Goal: Answer question/provide support: Share knowledge or assist other users

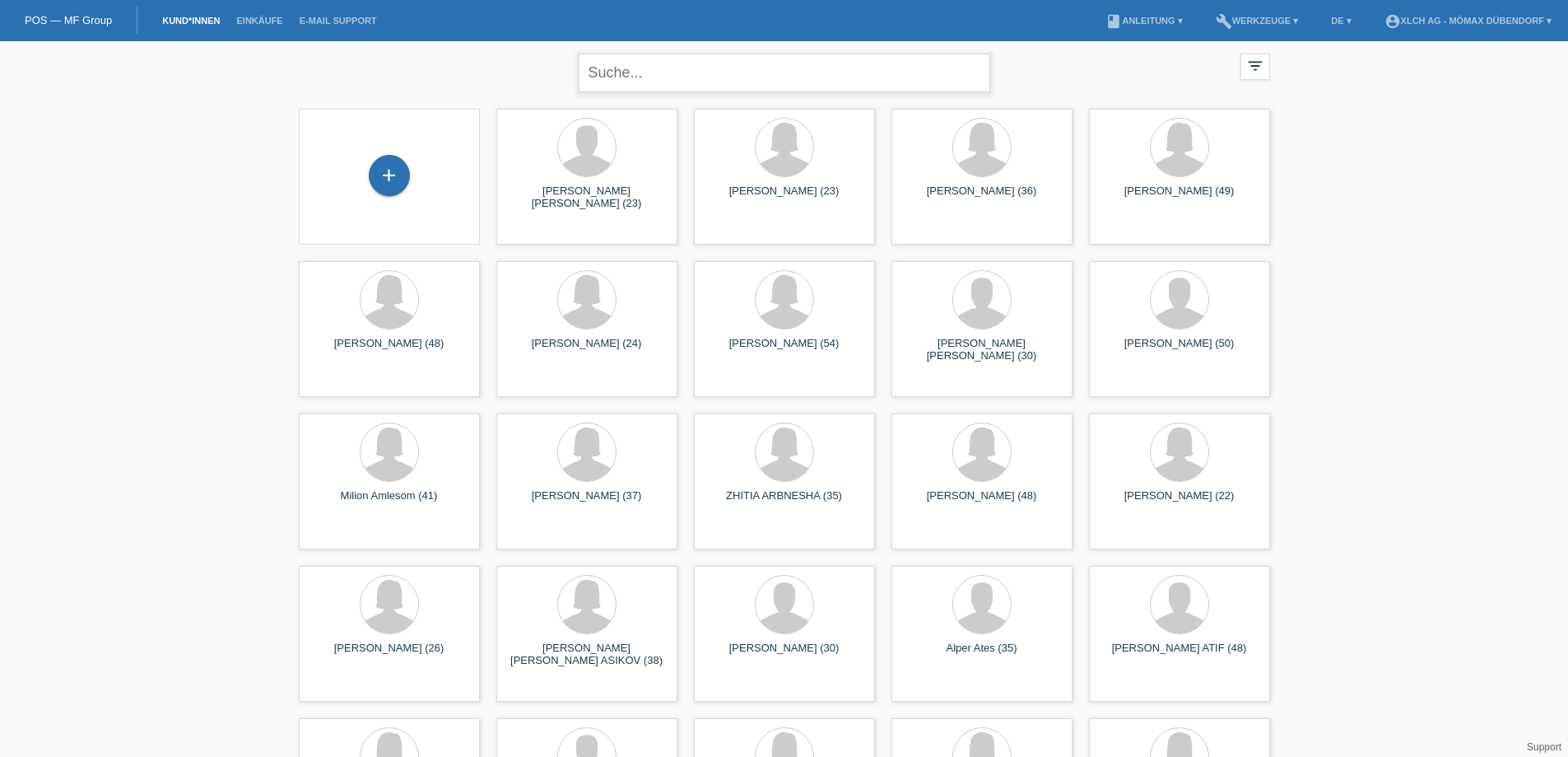
click at [737, 83] on input "text" at bounding box center [784, 72] width 412 height 38
type input "BÜLB"
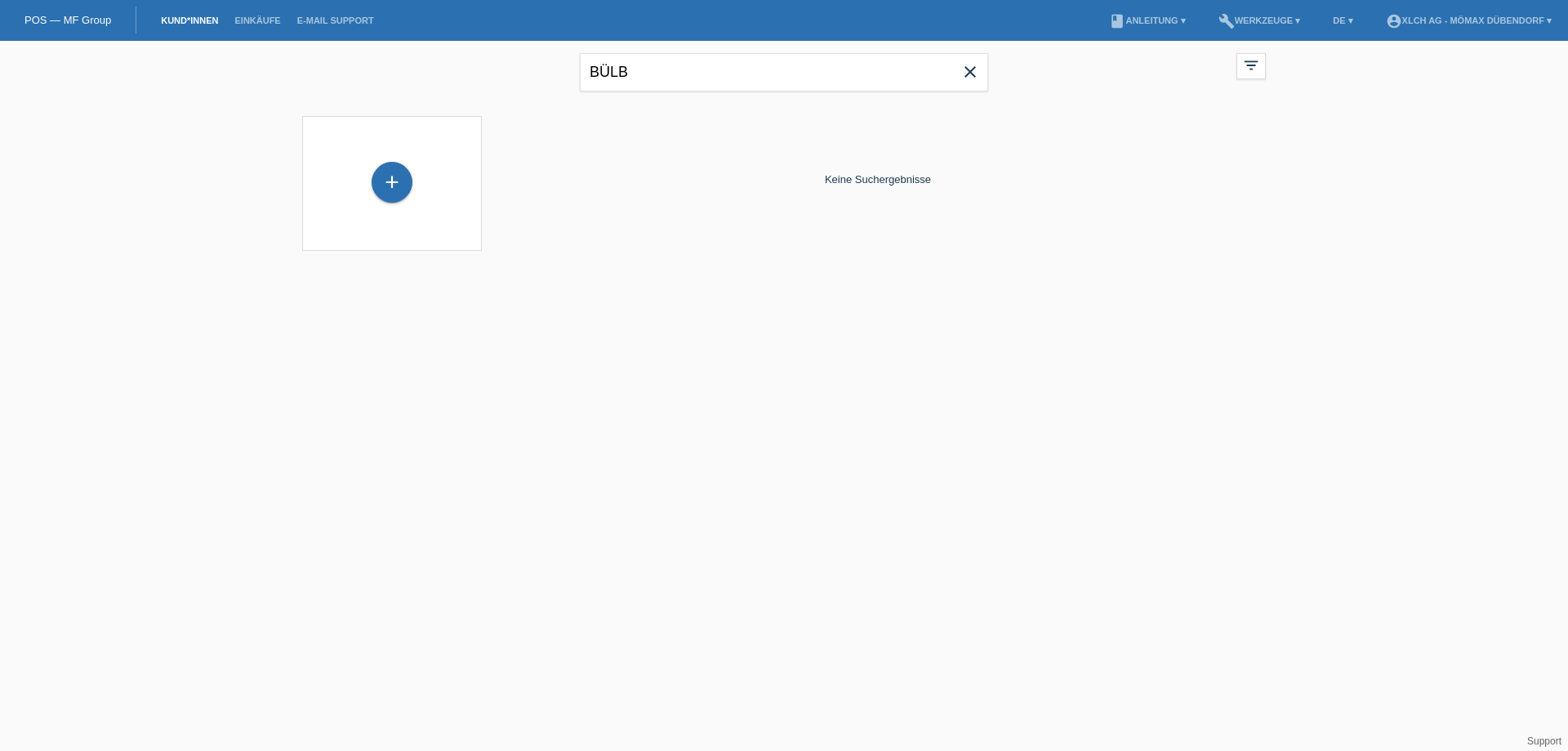
click at [969, 68] on icon "close" at bounding box center [970, 71] width 20 height 20
paste input "BÜLBÜLOGLU"
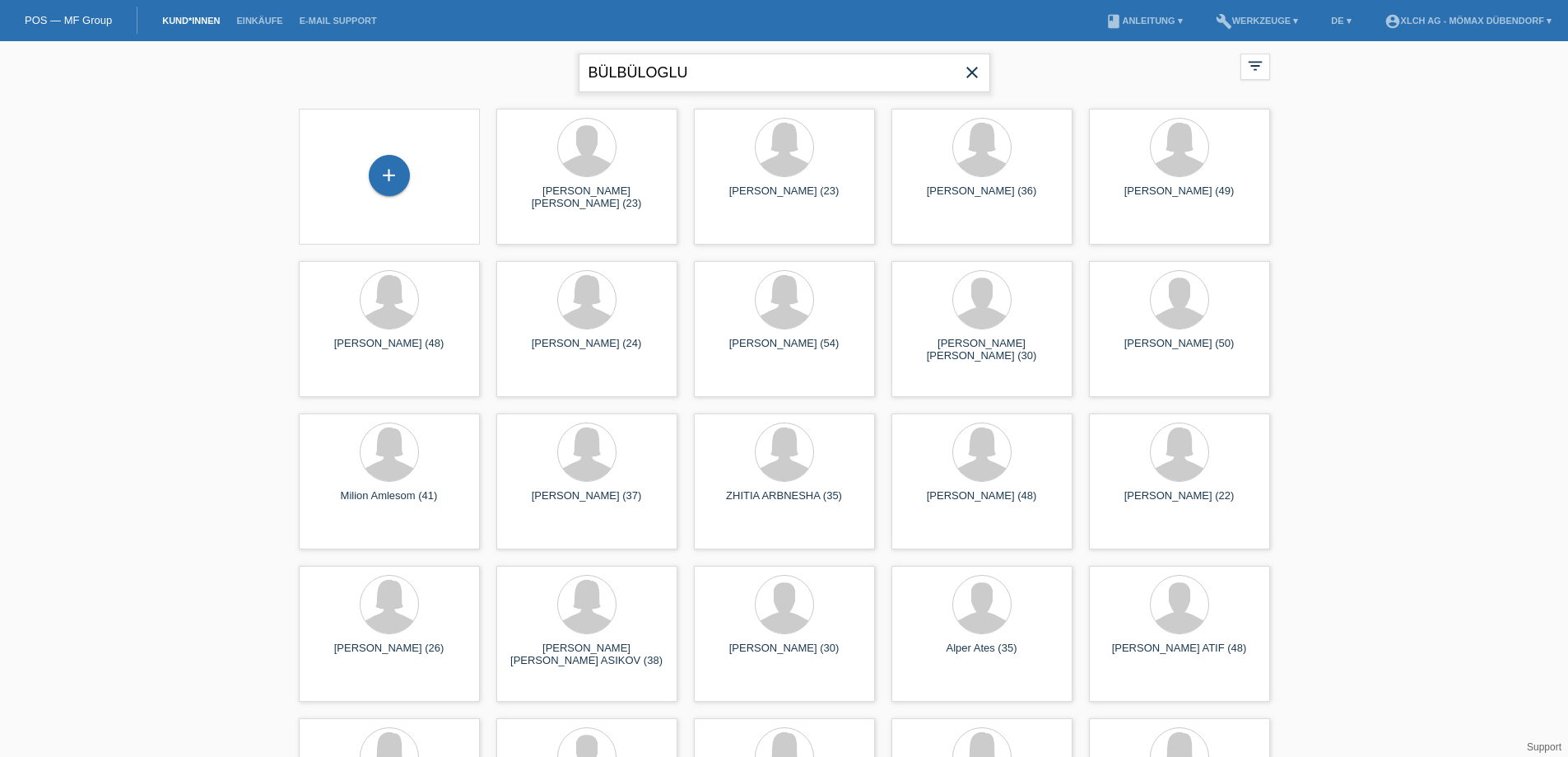
click at [839, 67] on input "BÜLBÜLOGLU" at bounding box center [784, 72] width 412 height 38
type input "BÜLBÜLOGLU"
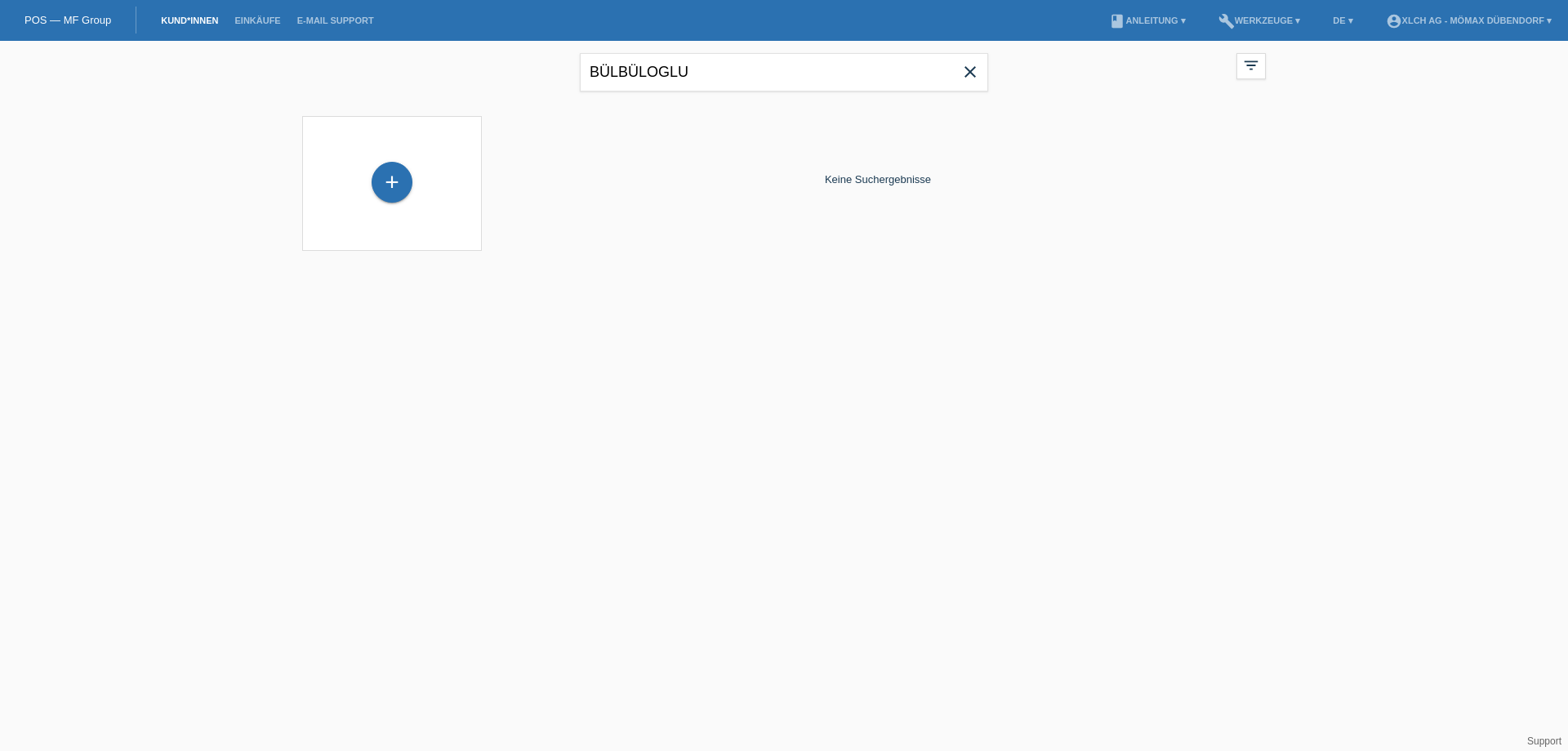
click at [974, 66] on icon "close" at bounding box center [970, 71] width 20 height 20
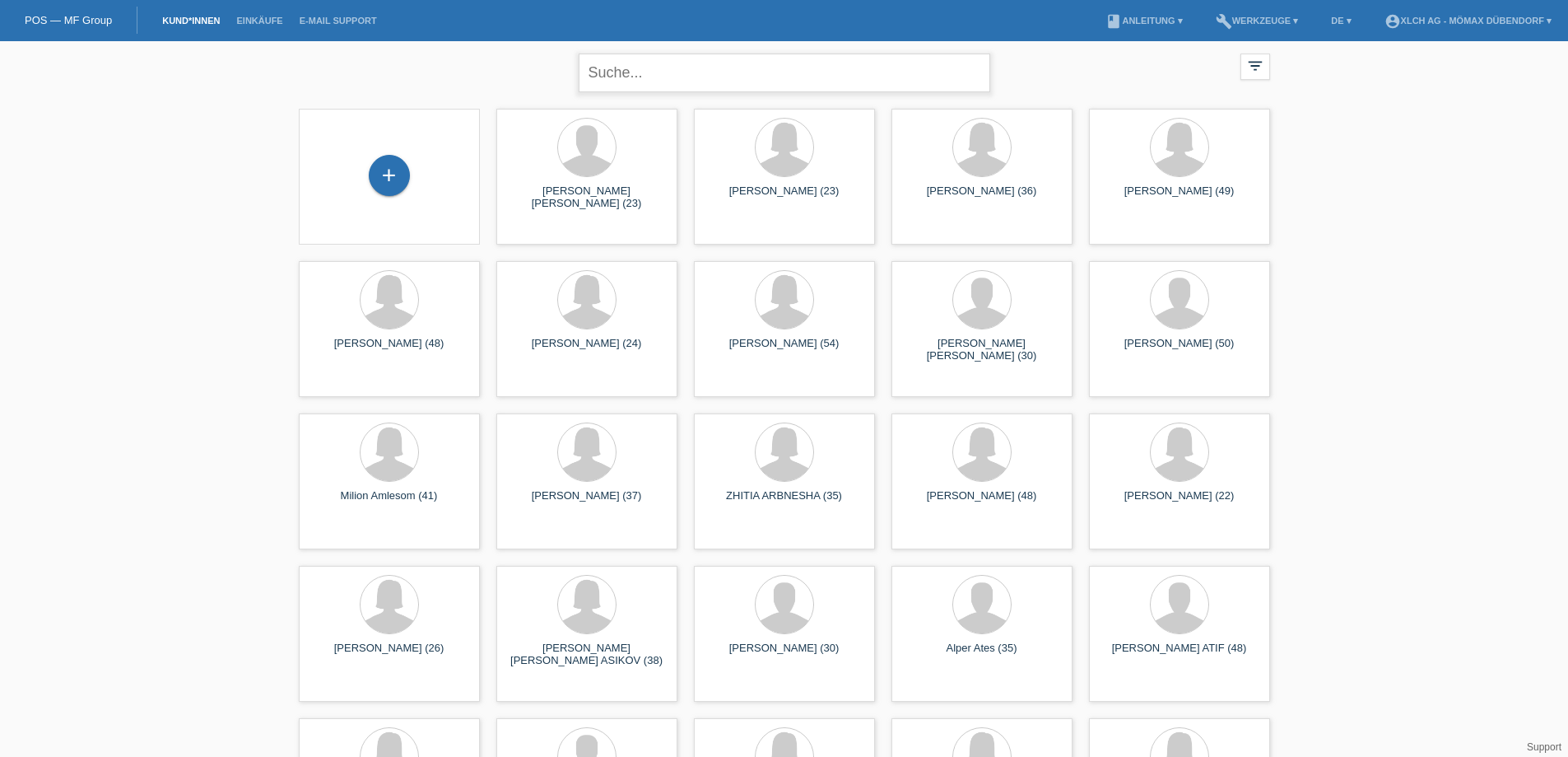
paste input "BÜLBÜLOGLU EMRE"
type input "BÜLBÜLOGLU EMRE"
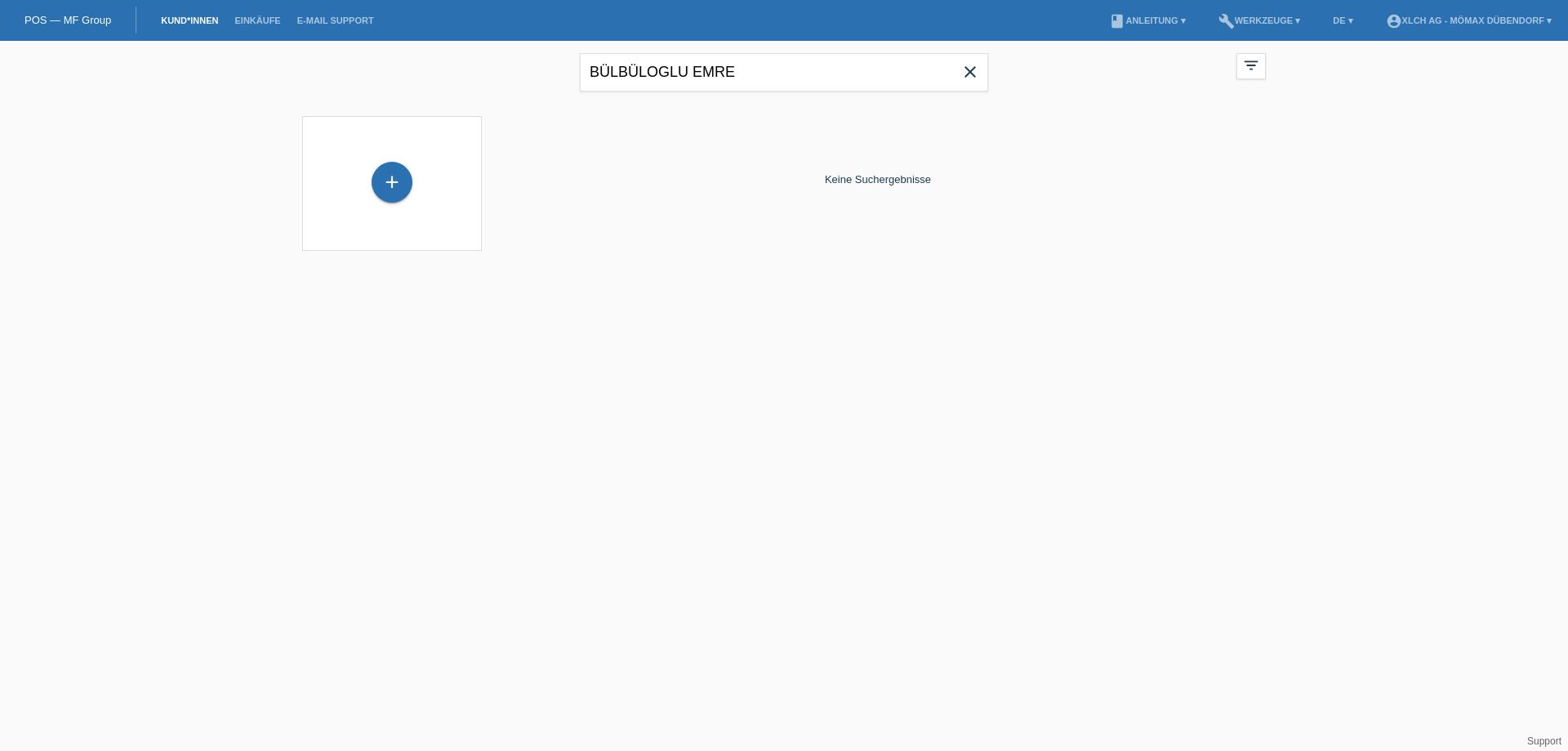
click at [968, 73] on icon "close" at bounding box center [970, 71] width 20 height 20
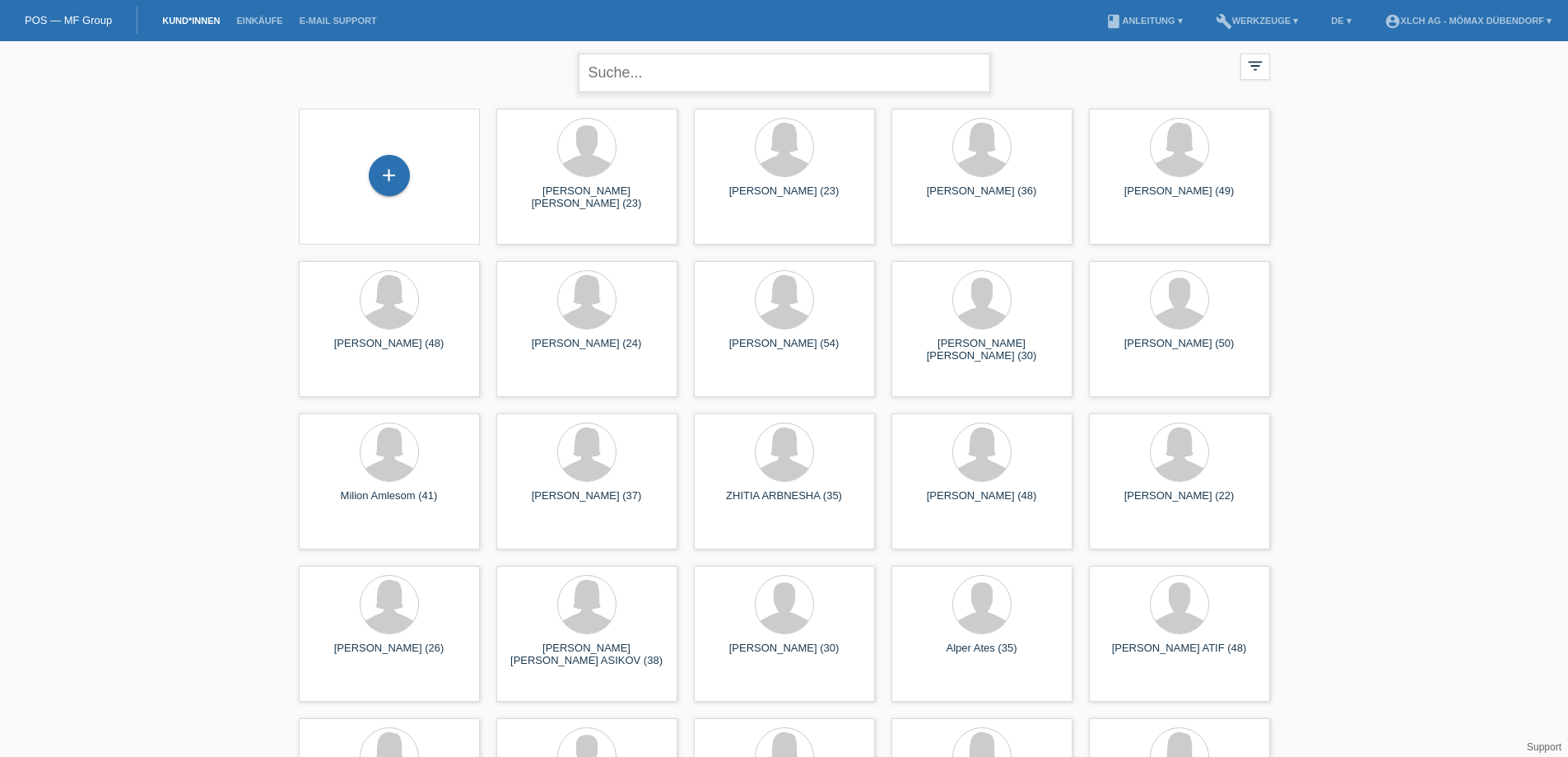
paste input "POSP00025826"
click at [808, 87] on input "POSP00025826" at bounding box center [784, 72] width 412 height 38
type input "POSP00025826"
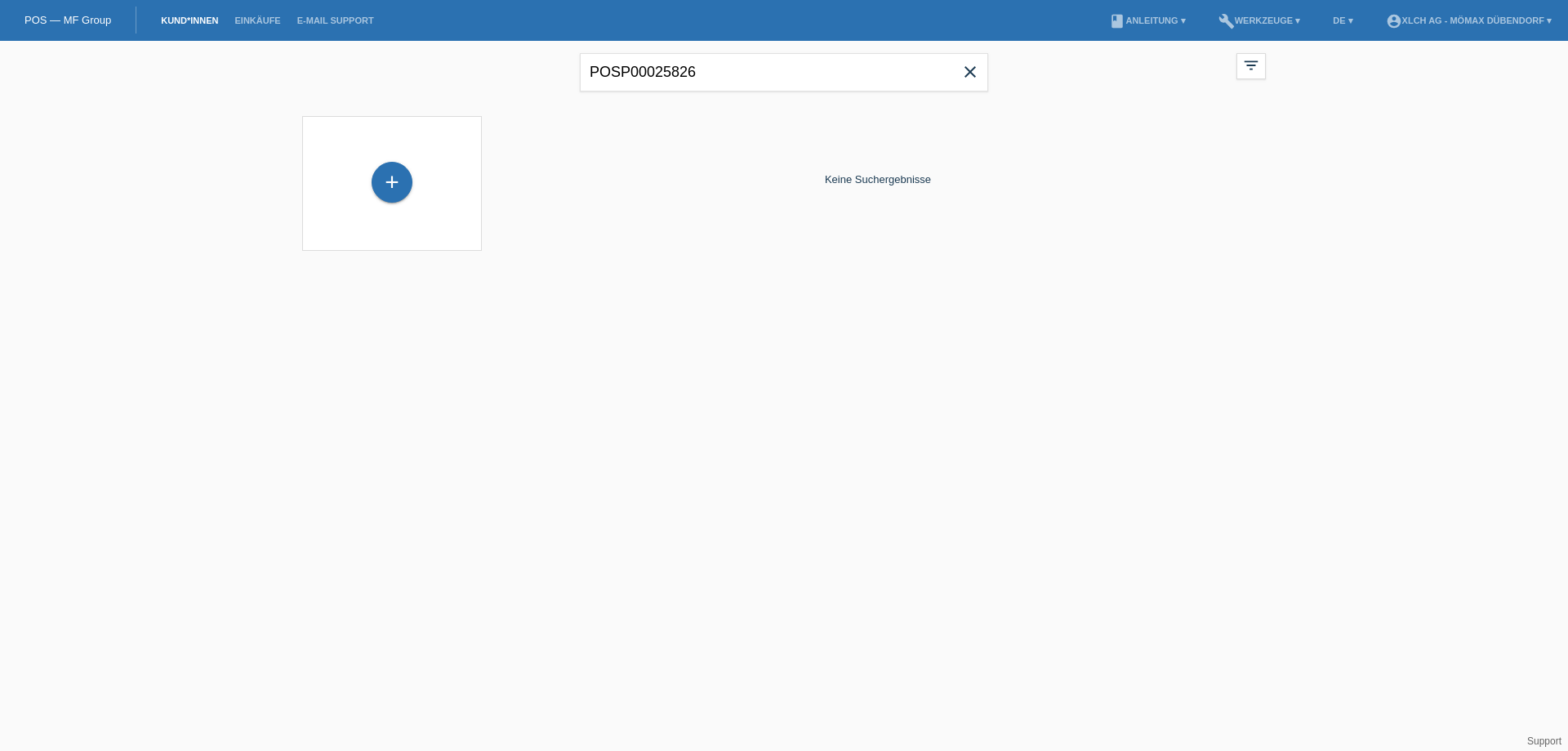
click at [971, 77] on icon "close" at bounding box center [970, 71] width 20 height 20
click at [607, 144] on div at bounding box center [784, 181] width 980 height 163
click at [723, 68] on input "text" at bounding box center [784, 71] width 409 height 38
type input "EMRE"
click at [205, 19] on link "Kund*innen" at bounding box center [189, 21] width 73 height 10
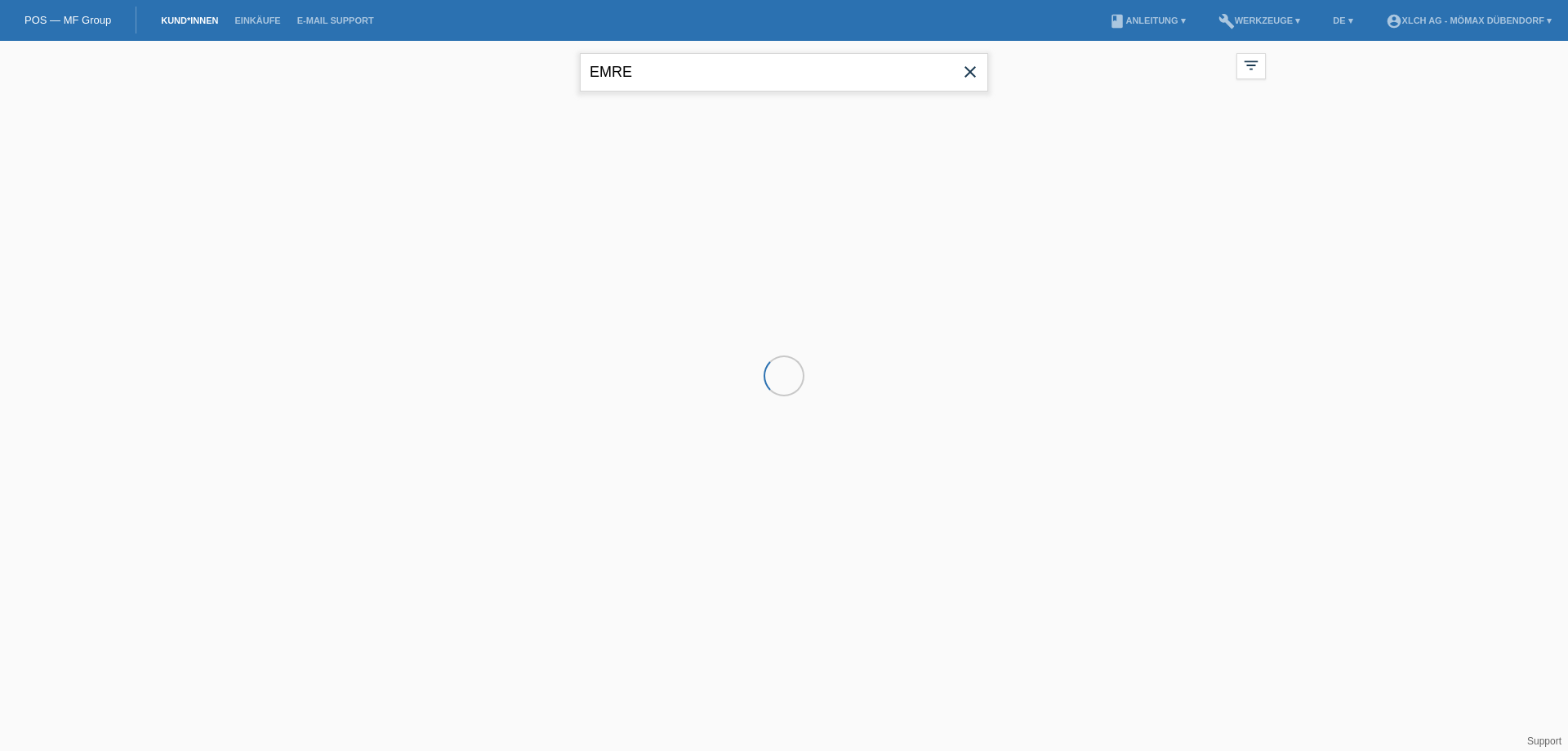
click at [860, 82] on input "EMRE" at bounding box center [784, 71] width 409 height 38
click at [974, 75] on icon "close" at bounding box center [970, 71] width 20 height 20
click at [730, 263] on html "POS — MF Group Kund*innen Einkäufe E-Mail Support menu account_circle XLCH AG -…" at bounding box center [784, 131] width 1568 height 263
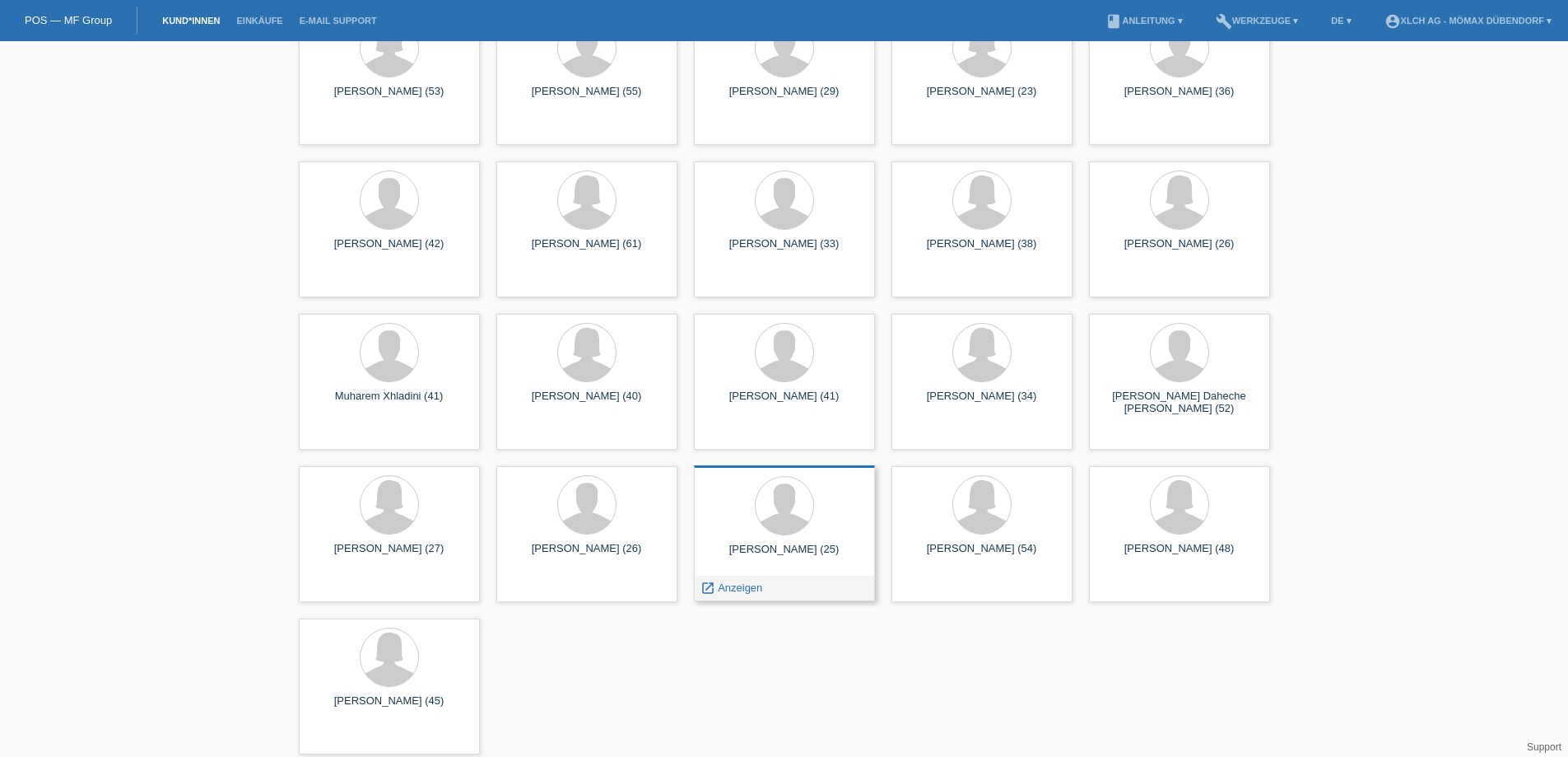
scroll to position [9548, 0]
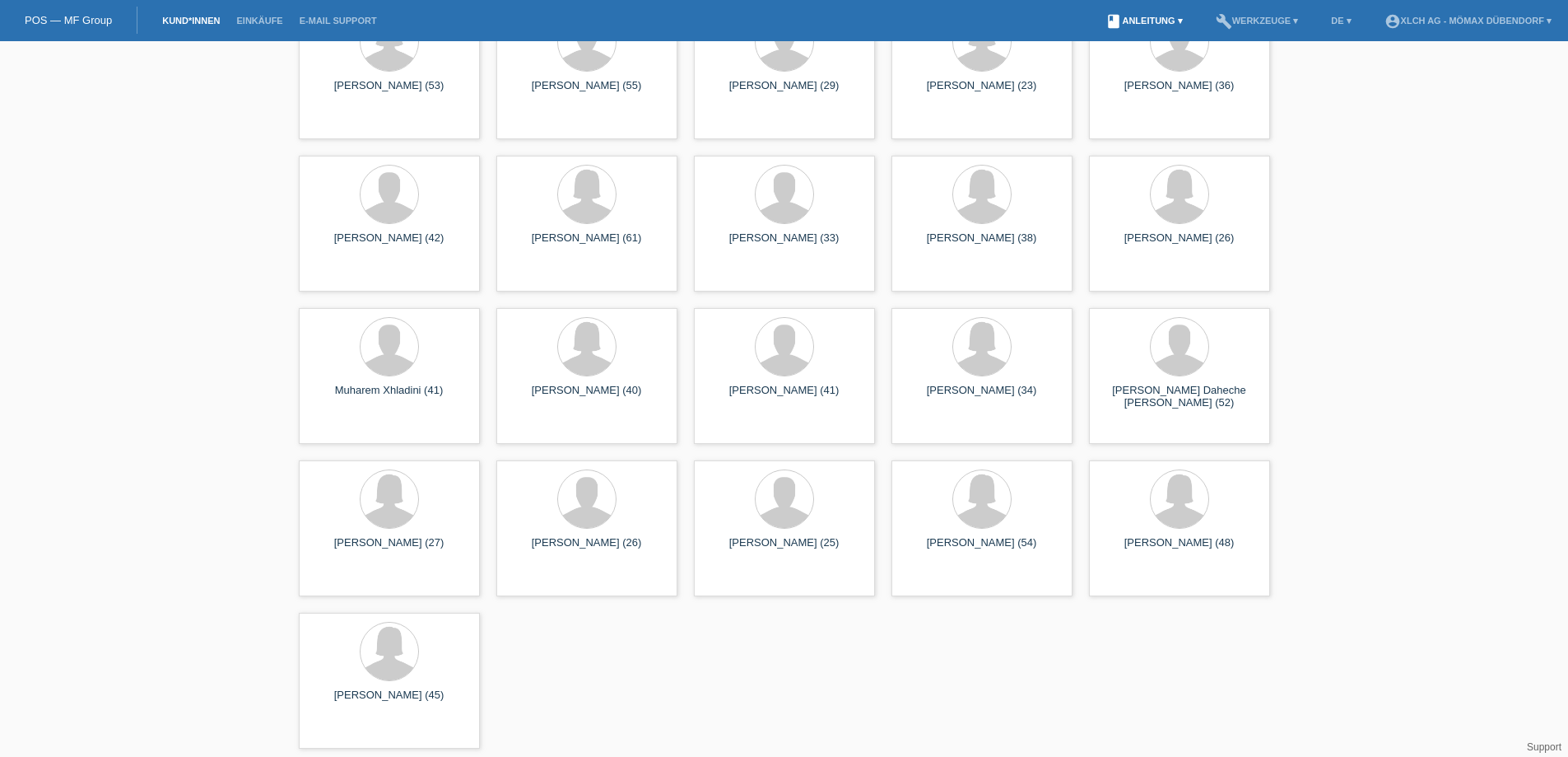
click at [1137, 21] on link "book Anleitung ▾" at bounding box center [1143, 21] width 93 height 10
click at [883, 17] on nav "POS — MF Group Kund*innen Einkäufe E-Mail Support menu account_circle XLCH AG -…" at bounding box center [784, 21] width 1568 height 41
click at [246, 18] on link "Einkäufe" at bounding box center [258, 21] width 62 height 10
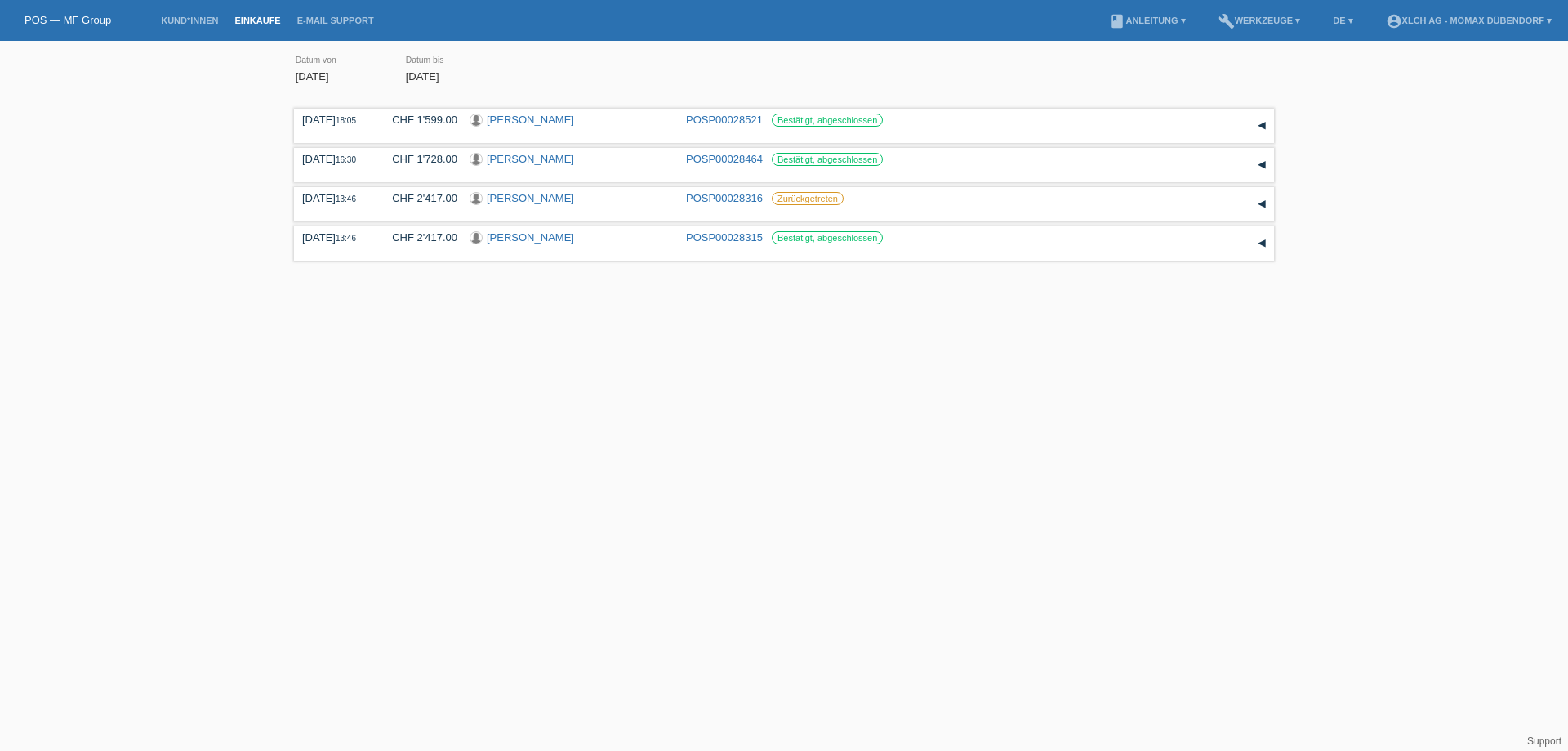
click at [352, 74] on input "01.10.2025" at bounding box center [343, 76] width 98 height 21
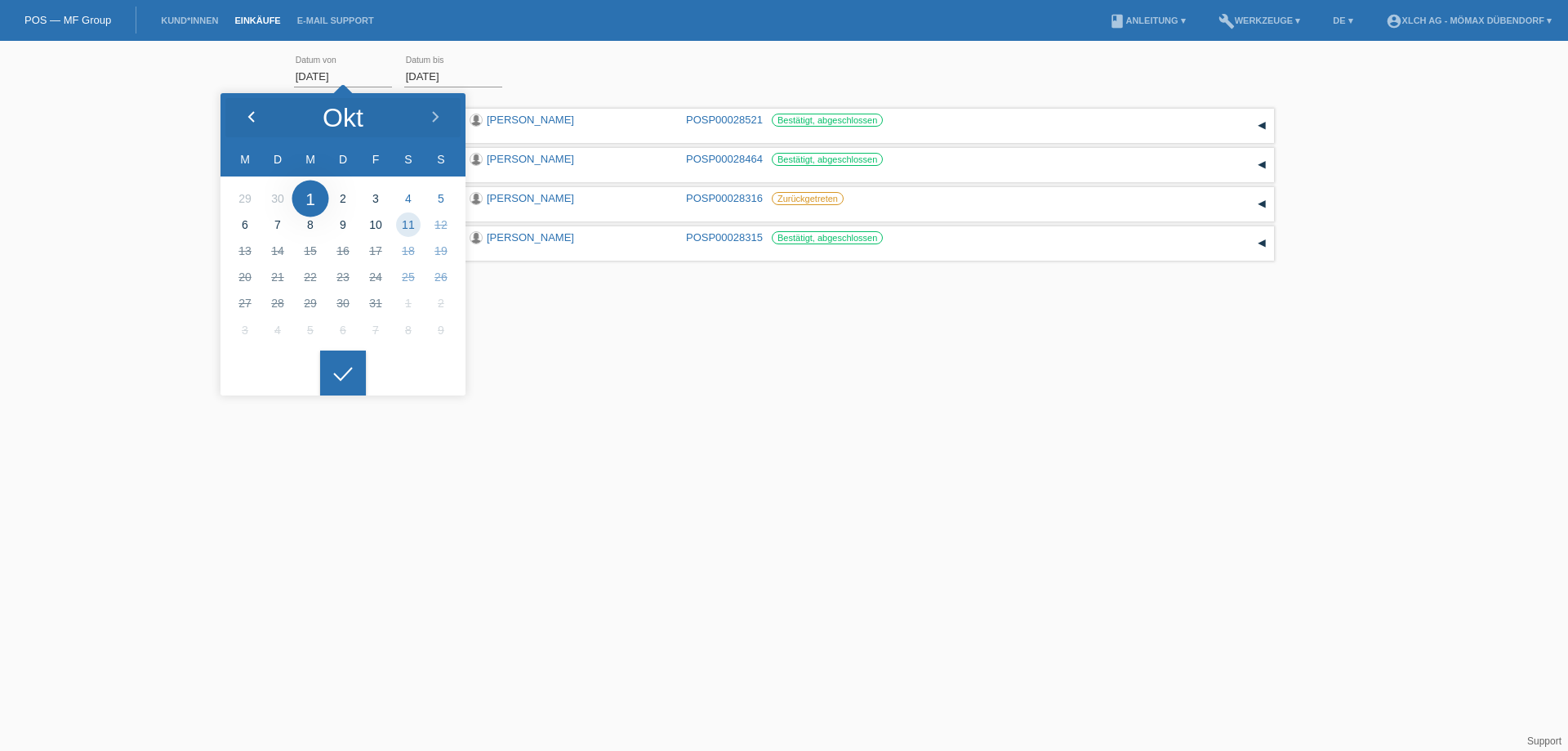
click at [250, 114] on polyline at bounding box center [251, 116] width 5 height 10
click at [431, 114] on icon at bounding box center [434, 117] width 13 height 13
type input "01.08.2025"
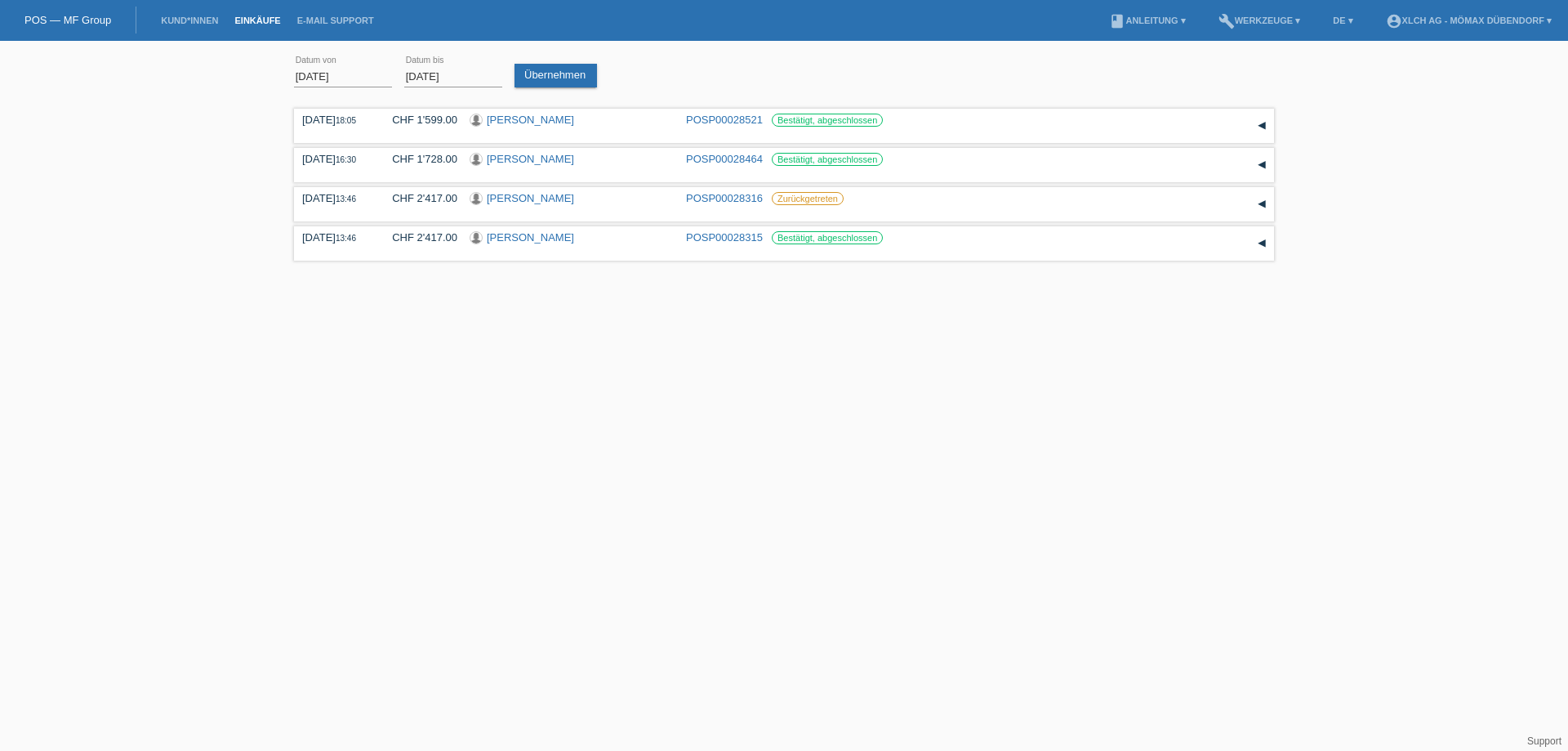
click at [473, 80] on input "11.10.2025" at bounding box center [453, 76] width 98 height 21
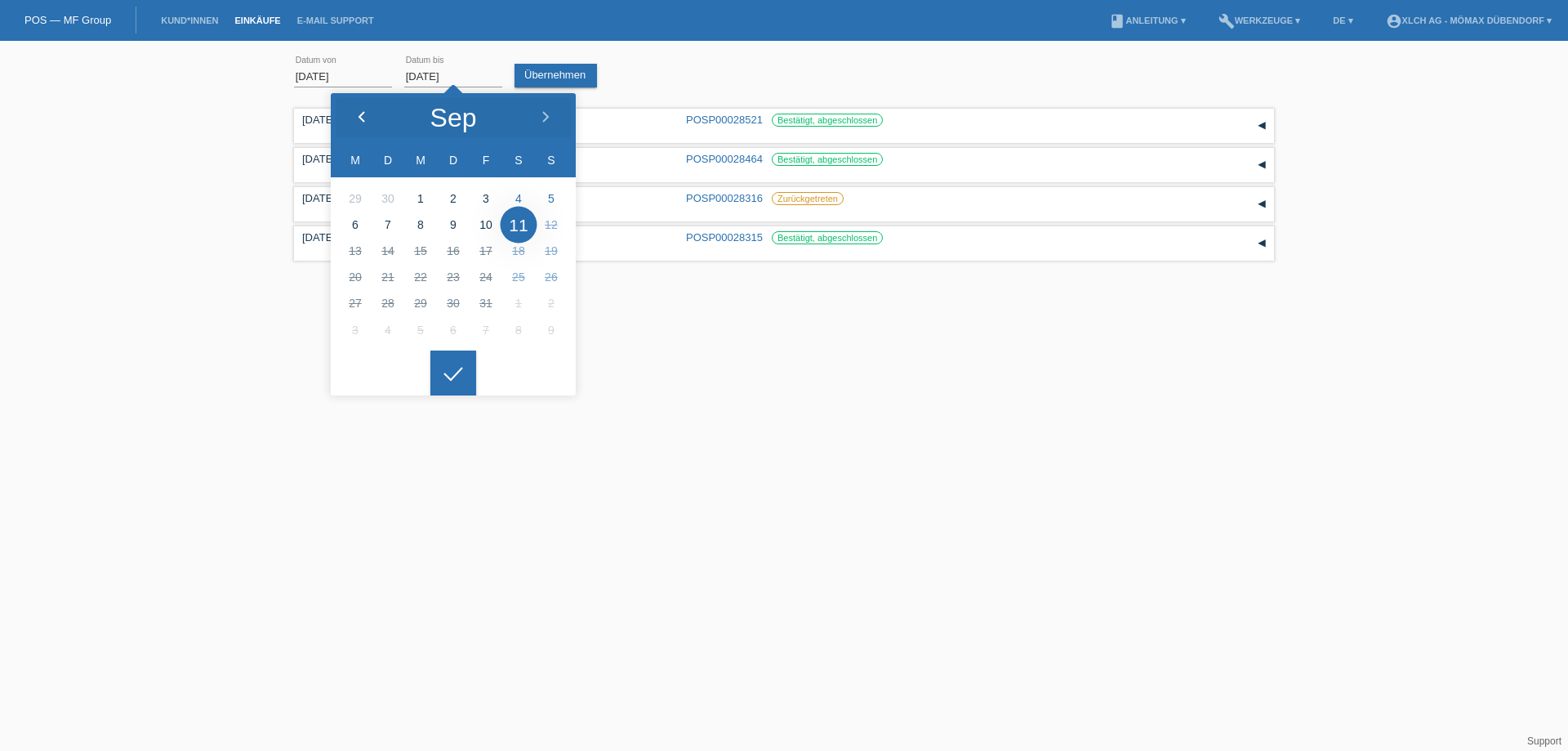
click at [347, 116] on div at bounding box center [361, 117] width 62 height 49
click at [348, 116] on div at bounding box center [361, 117] width 62 height 49
type input "30.08.2025"
click at [454, 377] on div at bounding box center [453, 373] width 46 height 46
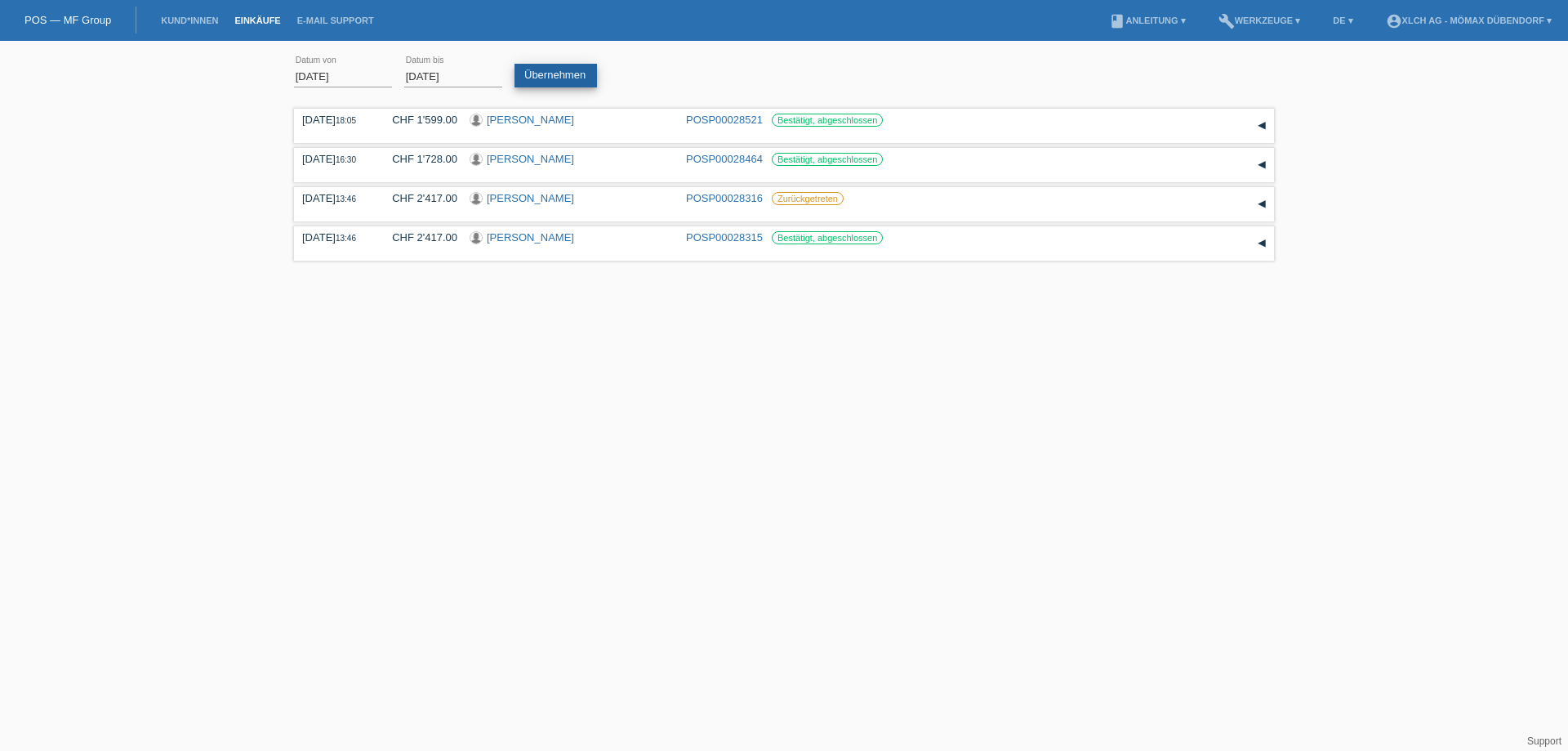
click at [582, 75] on link "Übernehmen" at bounding box center [555, 75] width 82 height 23
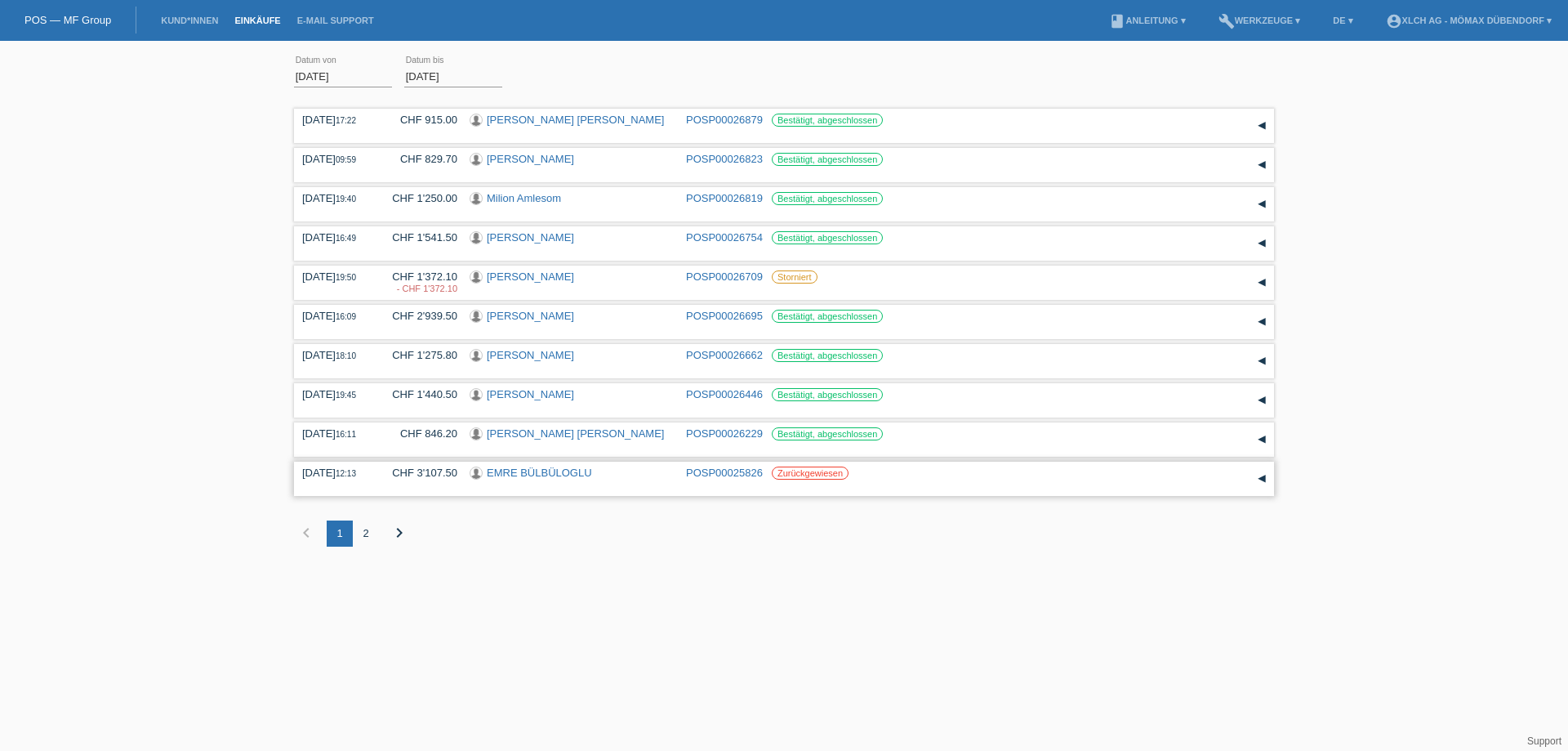
click at [531, 468] on link "EMRE BÜLBÜLOGLU" at bounding box center [540, 472] width 106 height 13
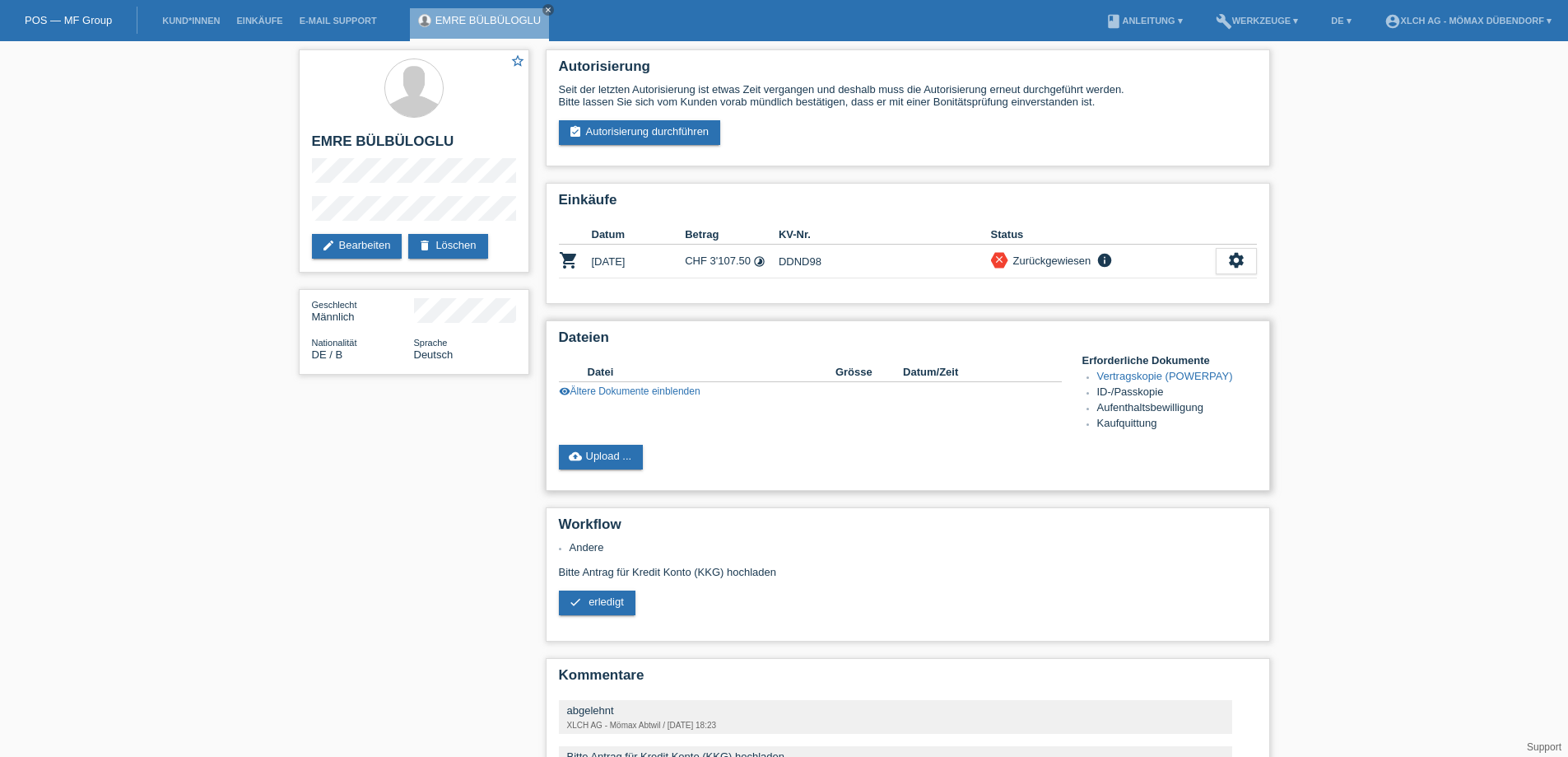
click at [662, 385] on link "visibility Ältere Dokumente einblenden" at bounding box center [630, 391] width 142 height 12
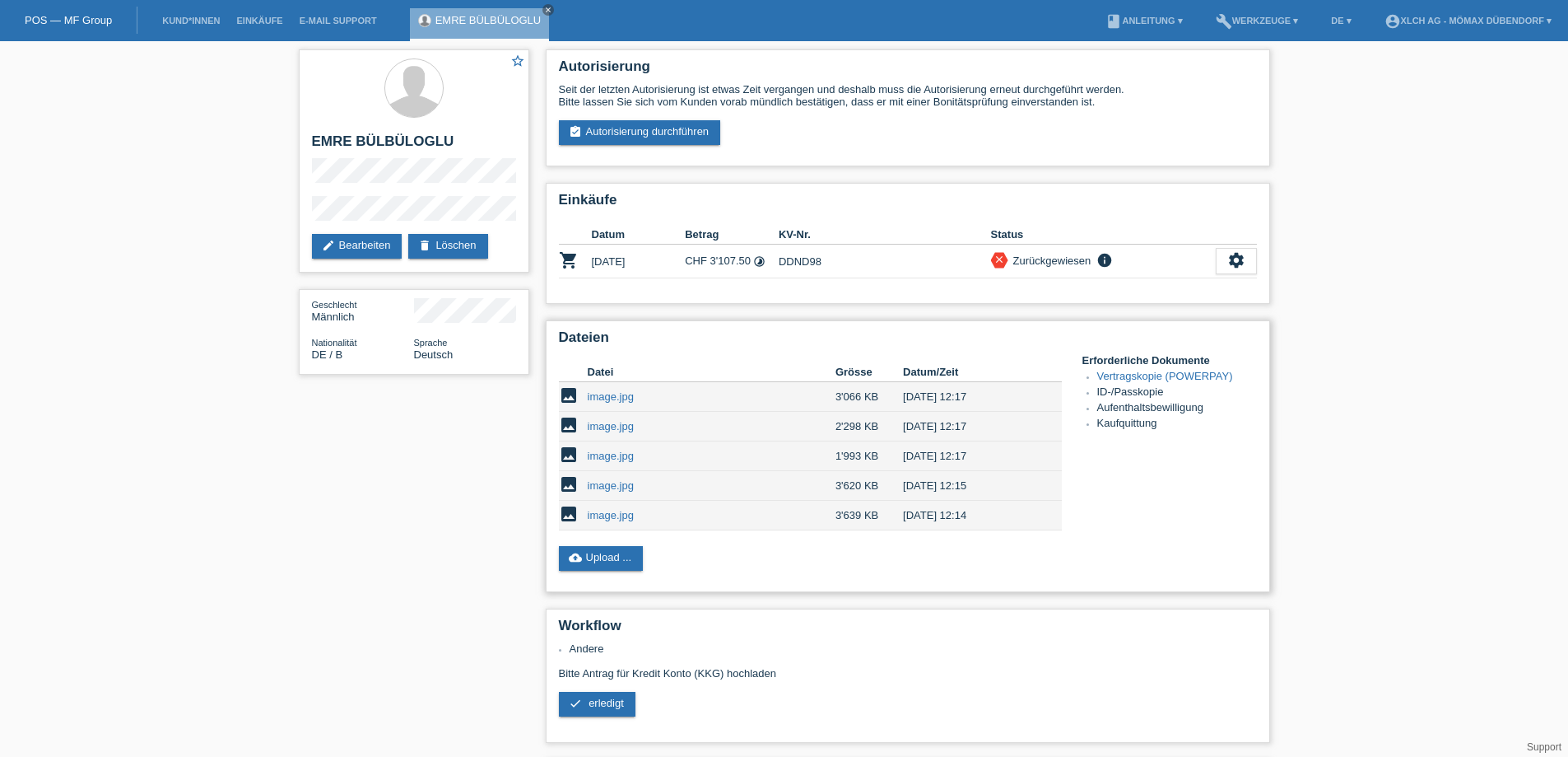
click at [603, 390] on link "image.jpg" at bounding box center [610, 396] width 46 height 13
click at [618, 426] on link "image.jpg" at bounding box center [610, 426] width 46 height 13
click at [616, 455] on link "image.jpg" at bounding box center [610, 455] width 46 height 13
click at [601, 497] on td "image.jpg" at bounding box center [711, 486] width 247 height 30
click at [604, 490] on link "image.jpg" at bounding box center [610, 485] width 46 height 13
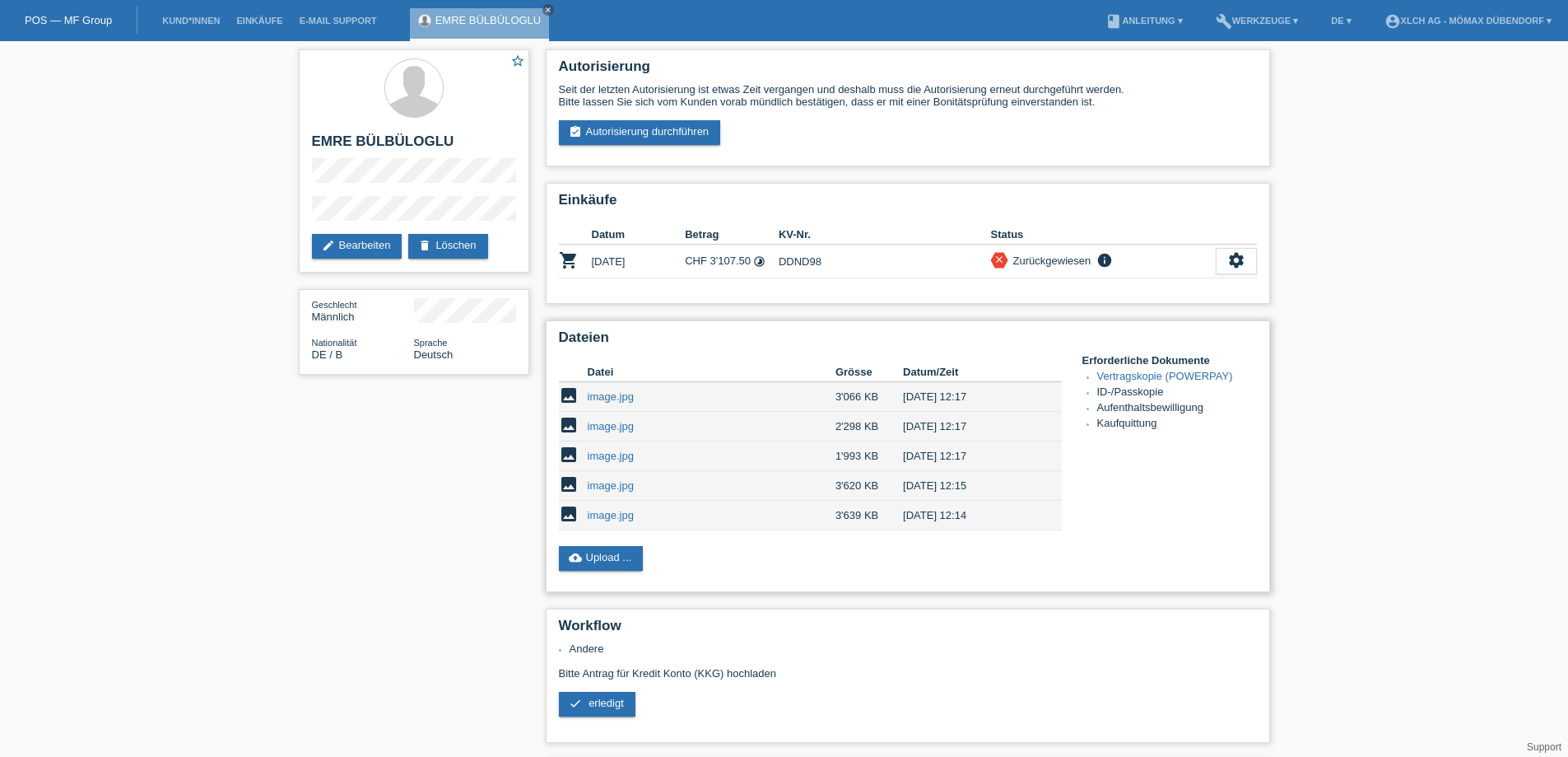
click at [613, 515] on link "image.jpg" at bounding box center [610, 515] width 46 height 13
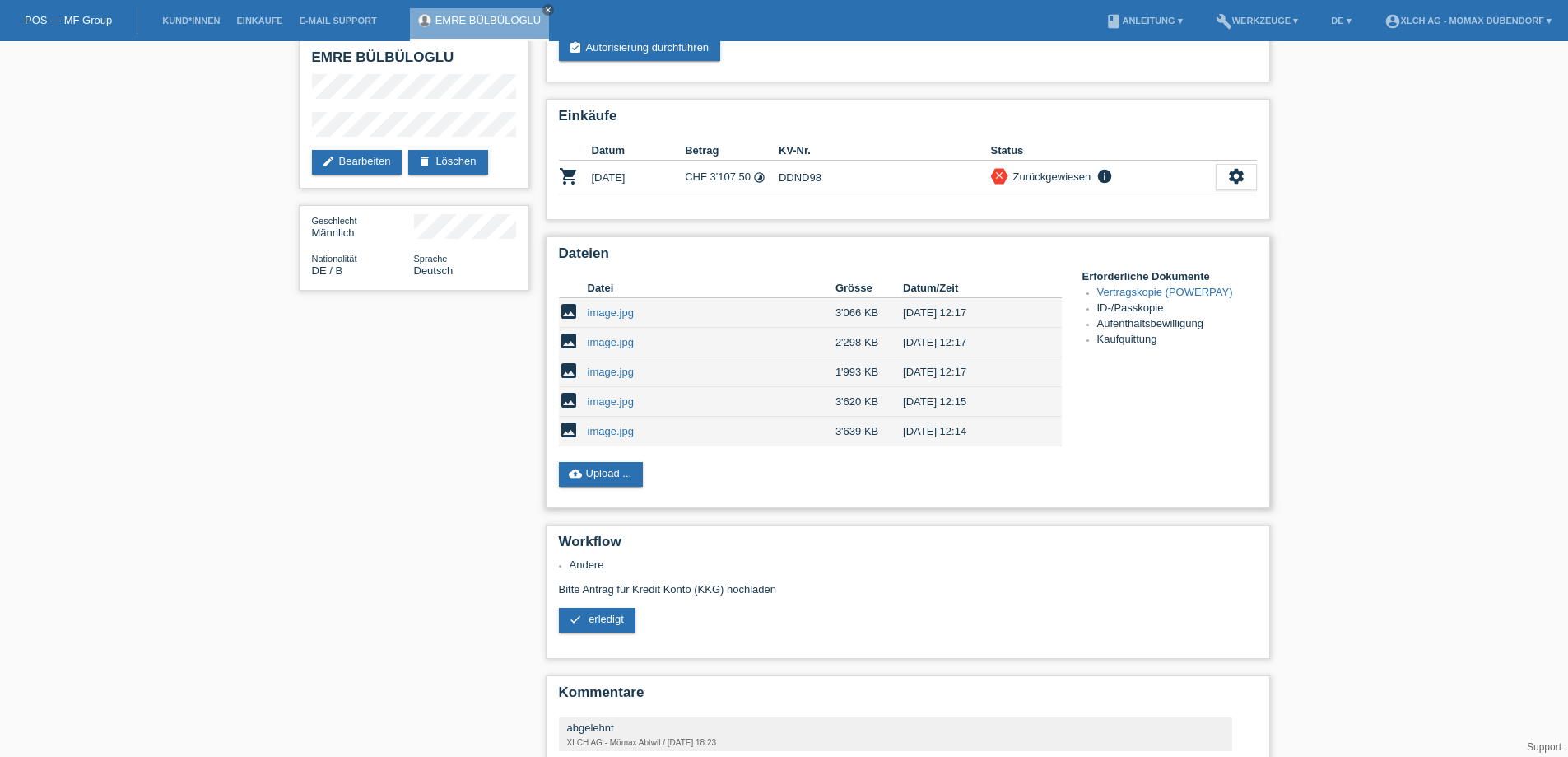
scroll to position [212, 0]
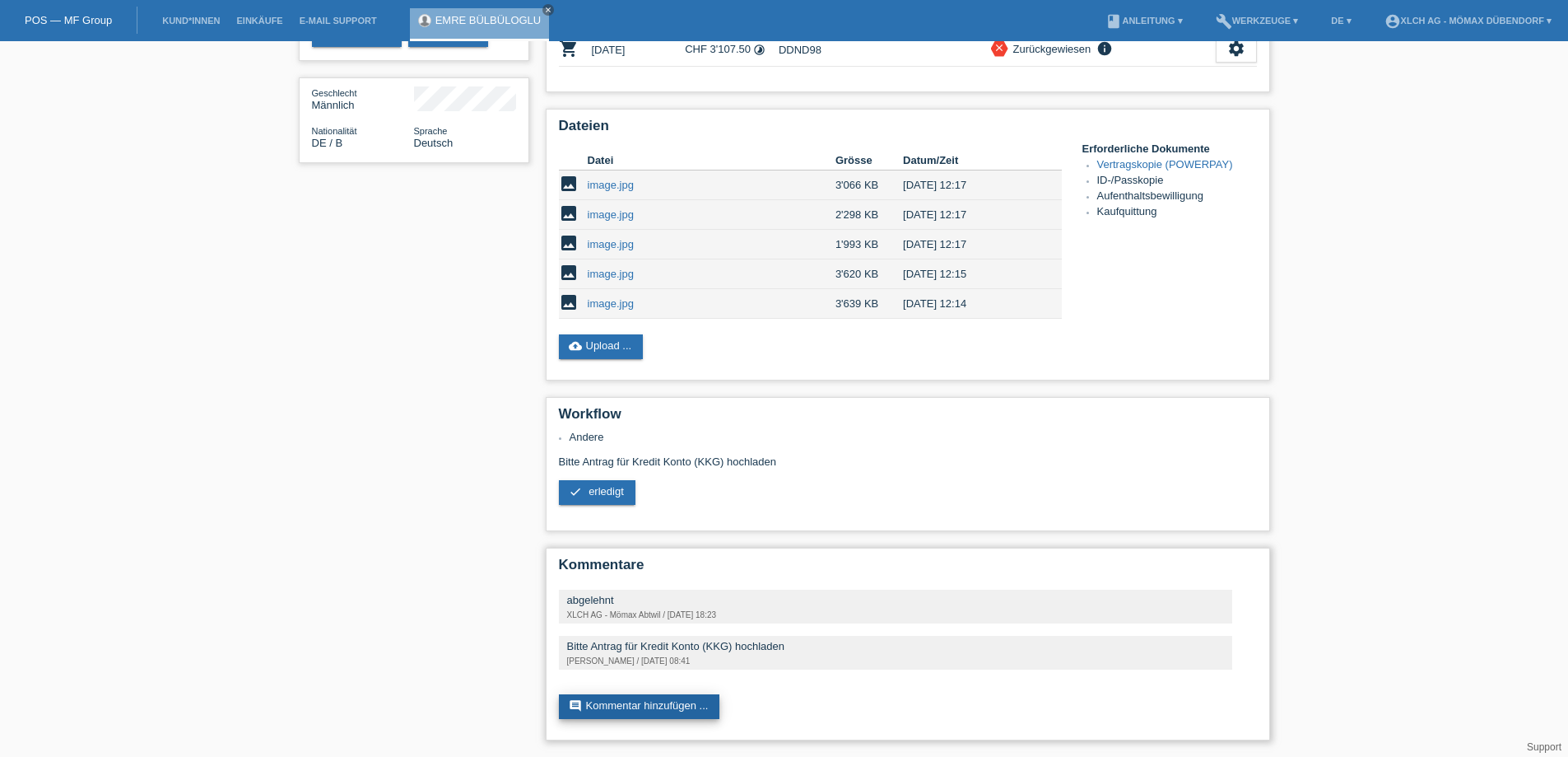
click at [662, 699] on link "comment Kommentar hinzufügen ..." at bounding box center [640, 706] width 162 height 25
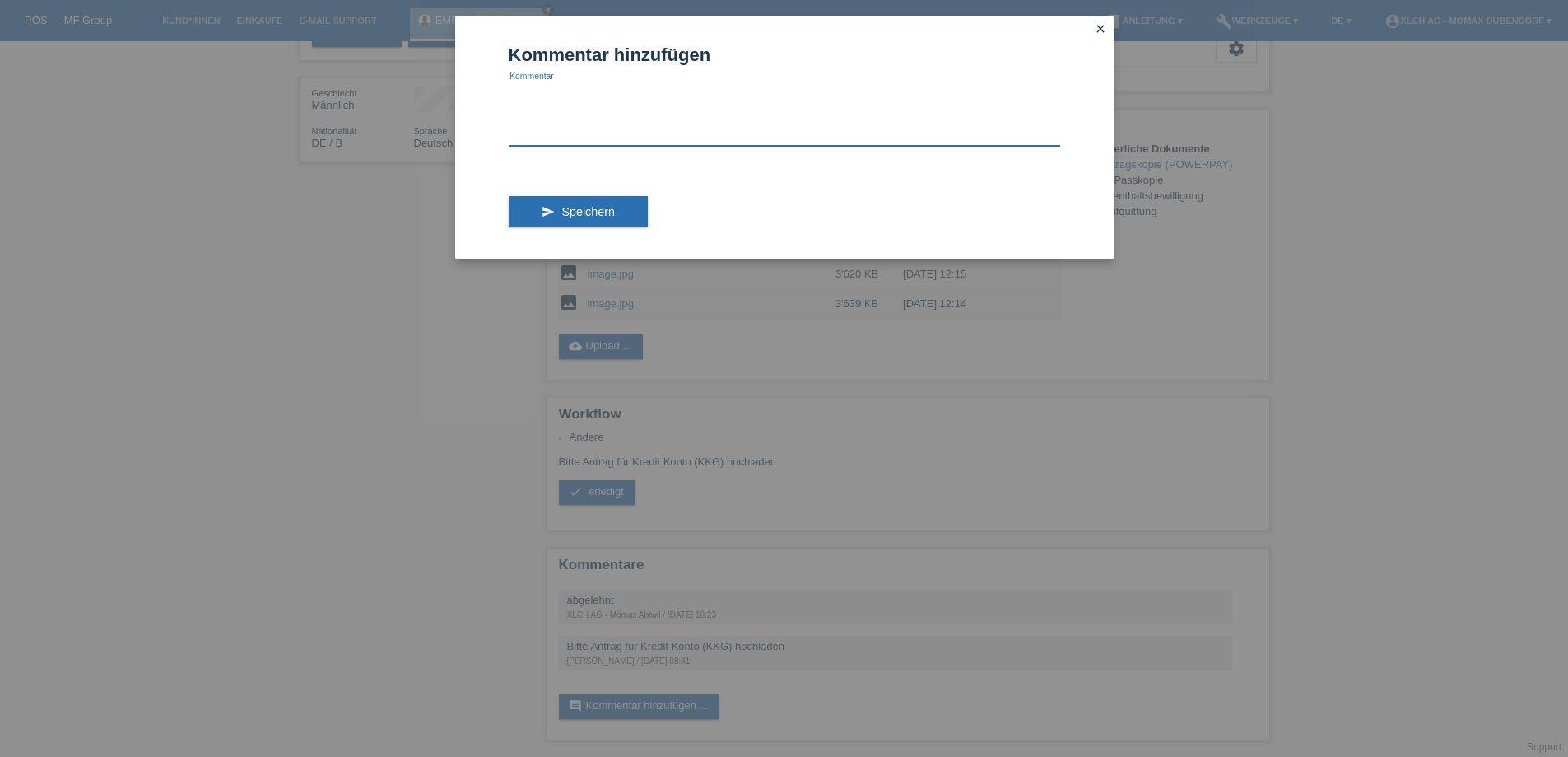
click at [616, 144] on textarea at bounding box center [784, 114] width 552 height 63
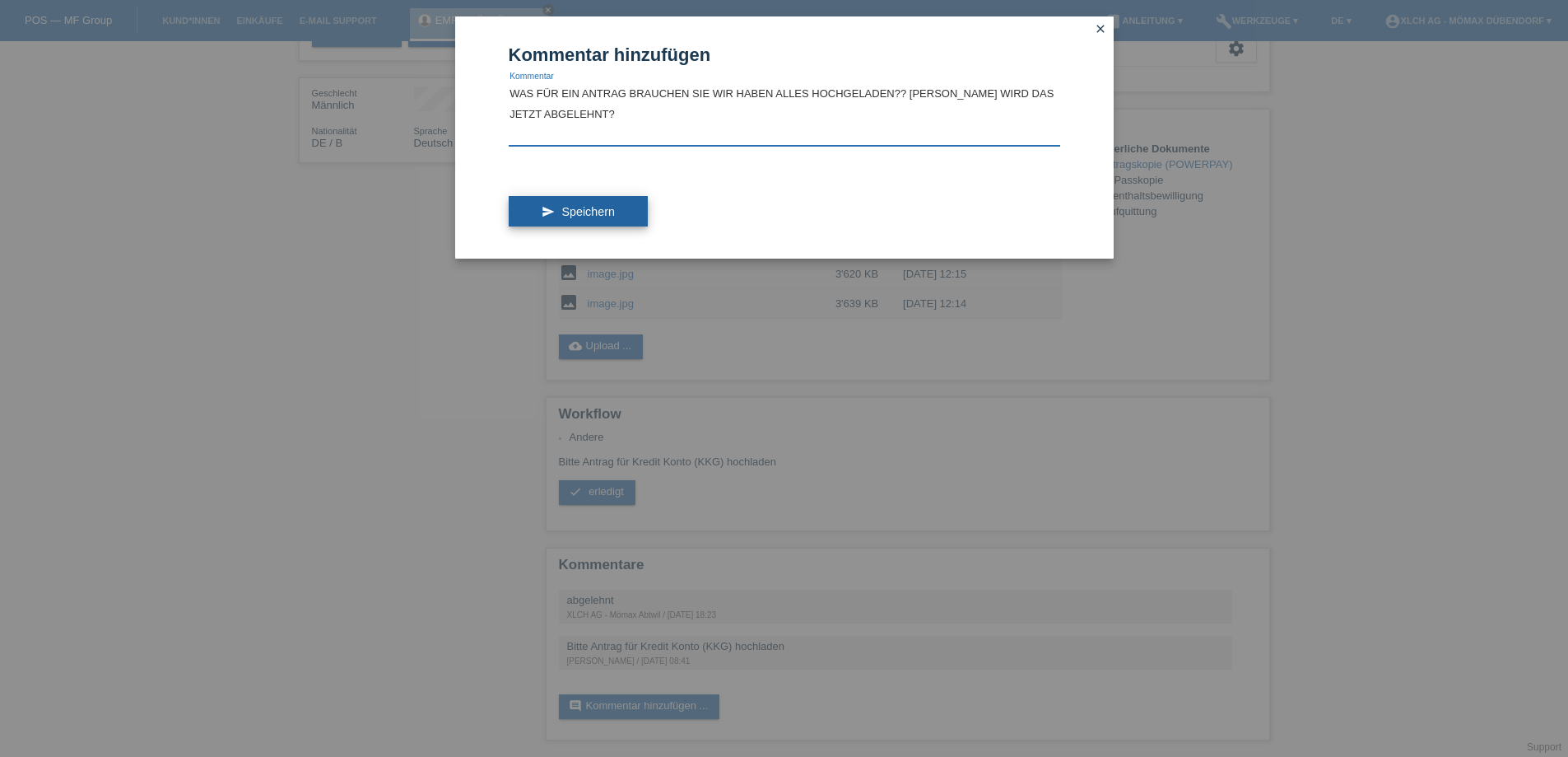
type textarea "WAS FÜR EIN ANTRAG BRAUCHEN SIE WIR HABEN ALLES HOCHGELADEN?? [PERSON_NAME] WIR…"
click at [607, 200] on button "send Speichern" at bounding box center [578, 212] width 139 height 32
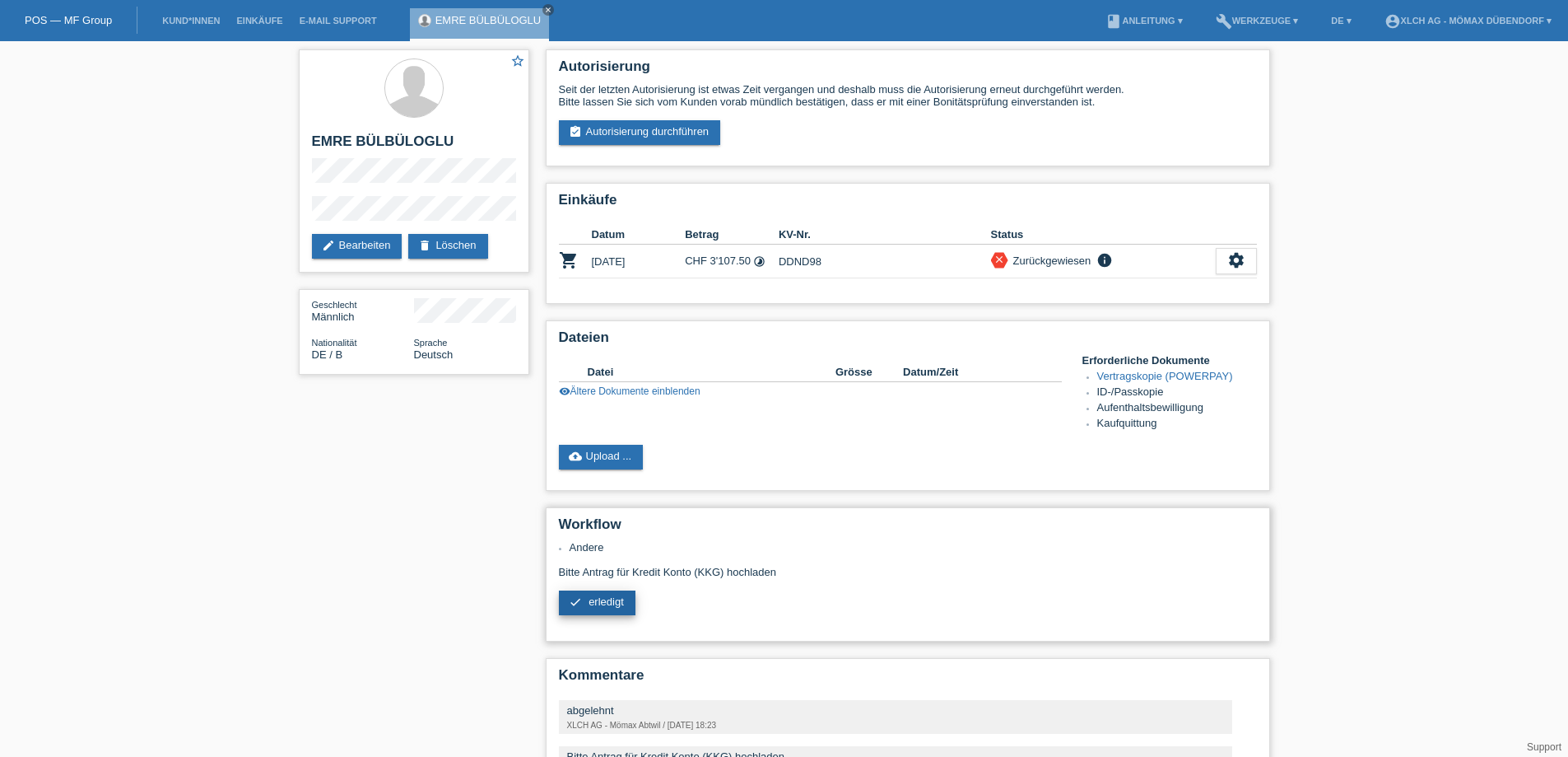
click at [616, 595] on link "check erledigt" at bounding box center [597, 602] width 77 height 25
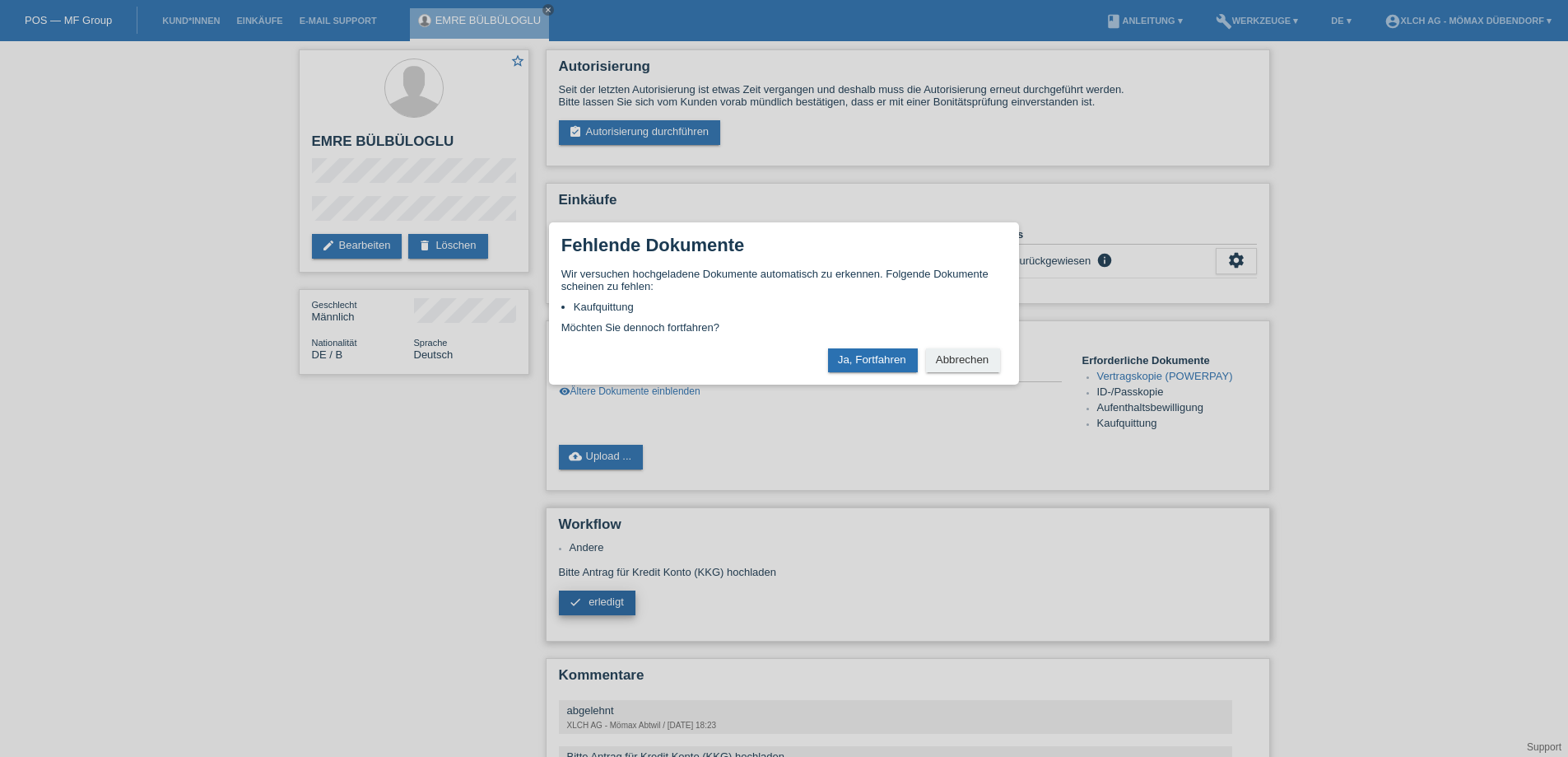
click at [619, 606] on div "× Fehlende Dokumente Wir versuchen hochgeladene Dokumente automatisch zu erkenn…" at bounding box center [784, 378] width 1568 height 757
click at [885, 361] on button "Ja, Fortfahren" at bounding box center [872, 360] width 90 height 24
